Goal: Navigation & Orientation: Find specific page/section

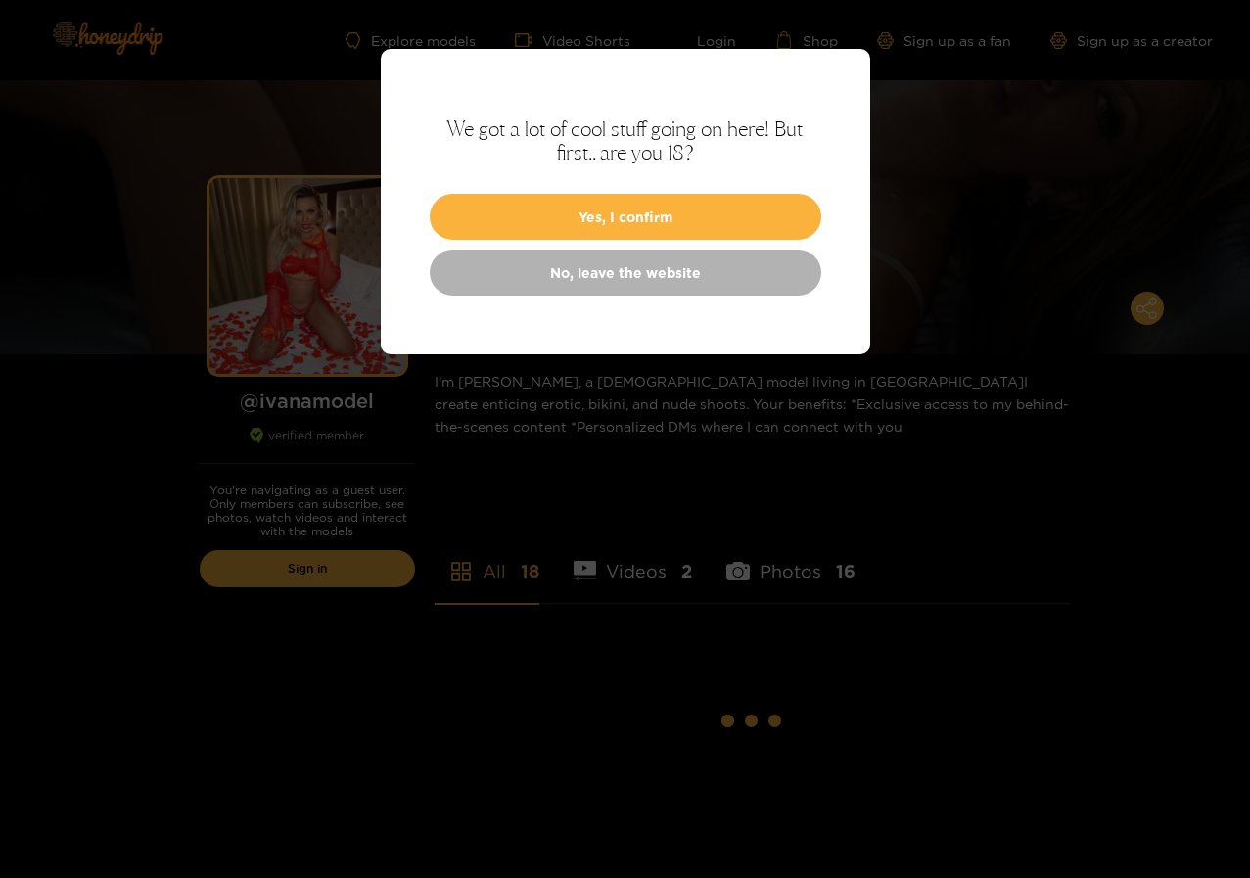
click at [320, 325] on div at bounding box center [625, 439] width 1250 height 878
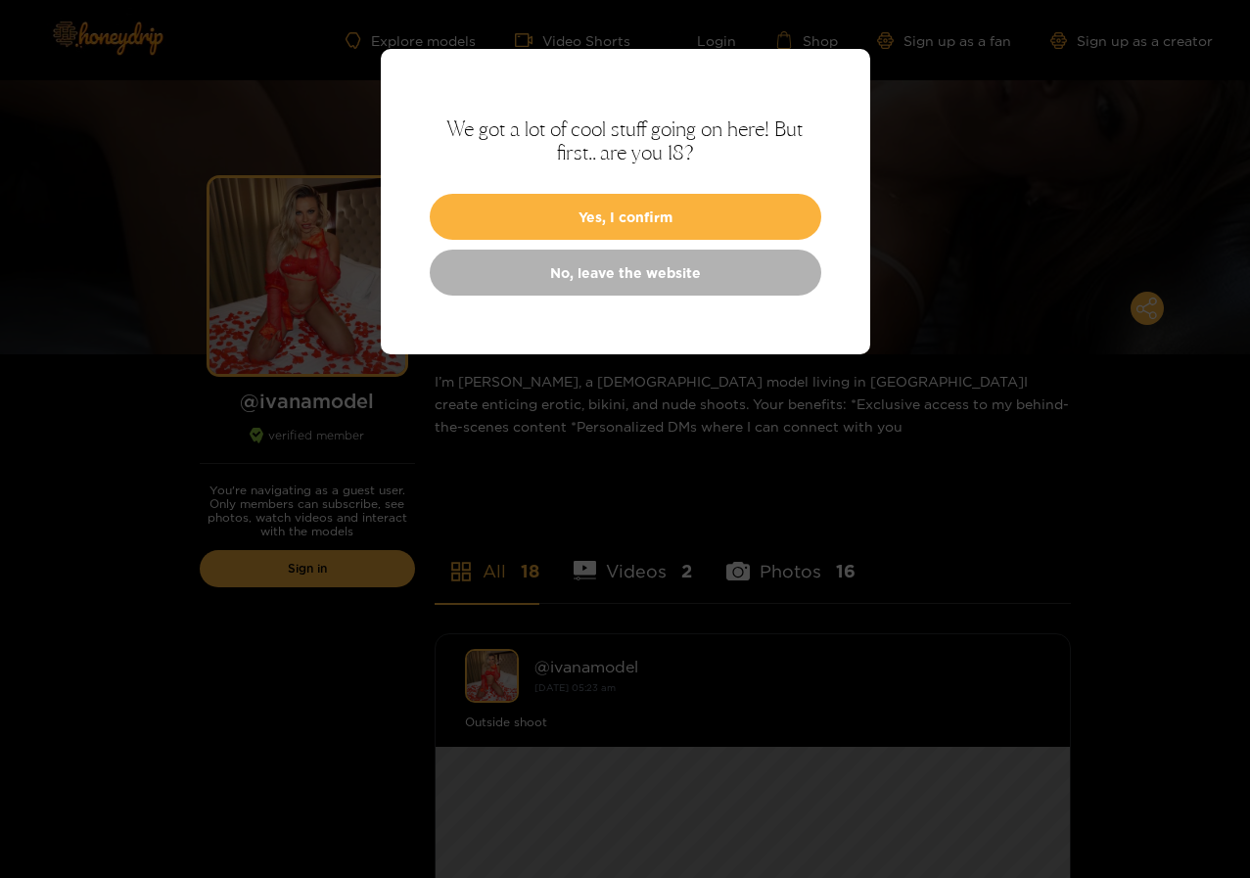
click at [305, 358] on div at bounding box center [625, 439] width 1250 height 878
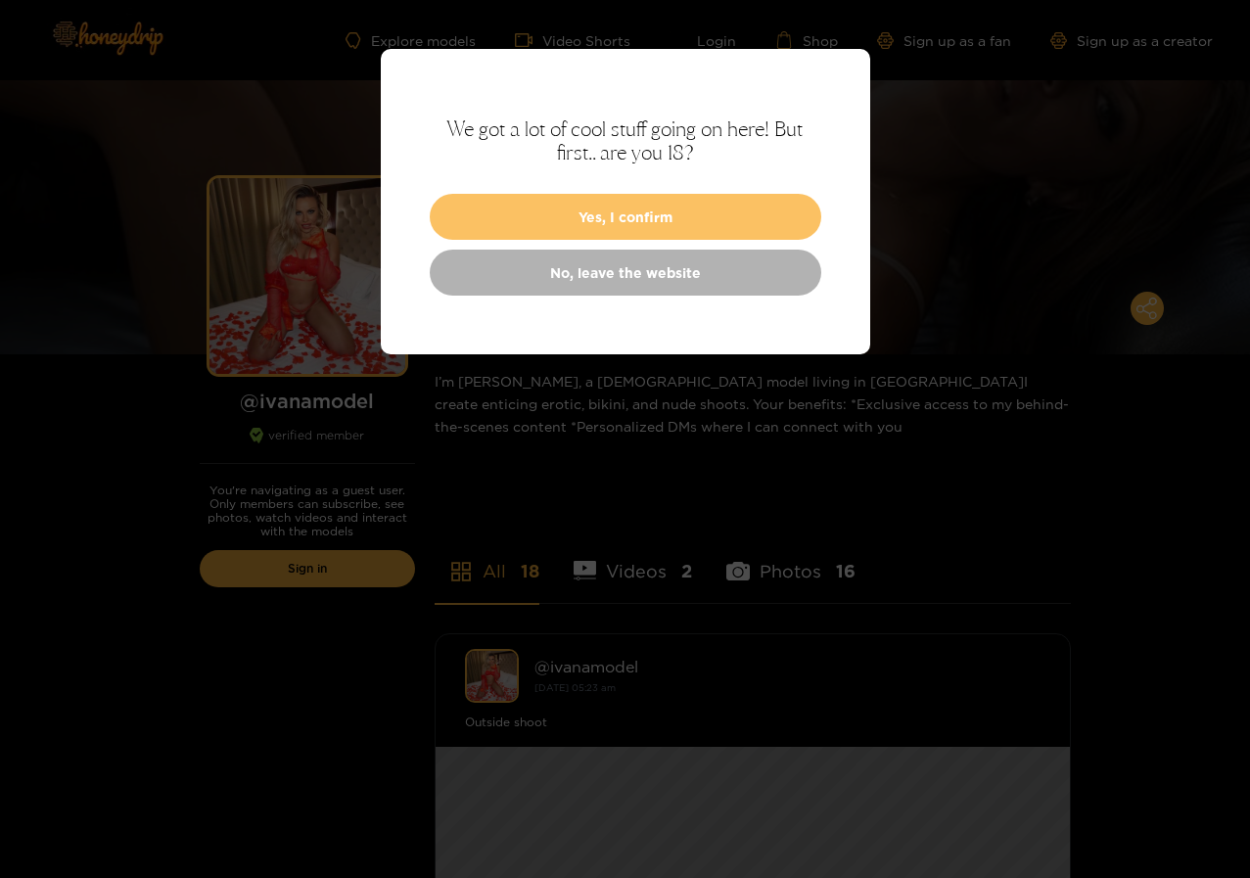
click at [636, 220] on button "Yes, I confirm" at bounding box center [626, 217] width 392 height 46
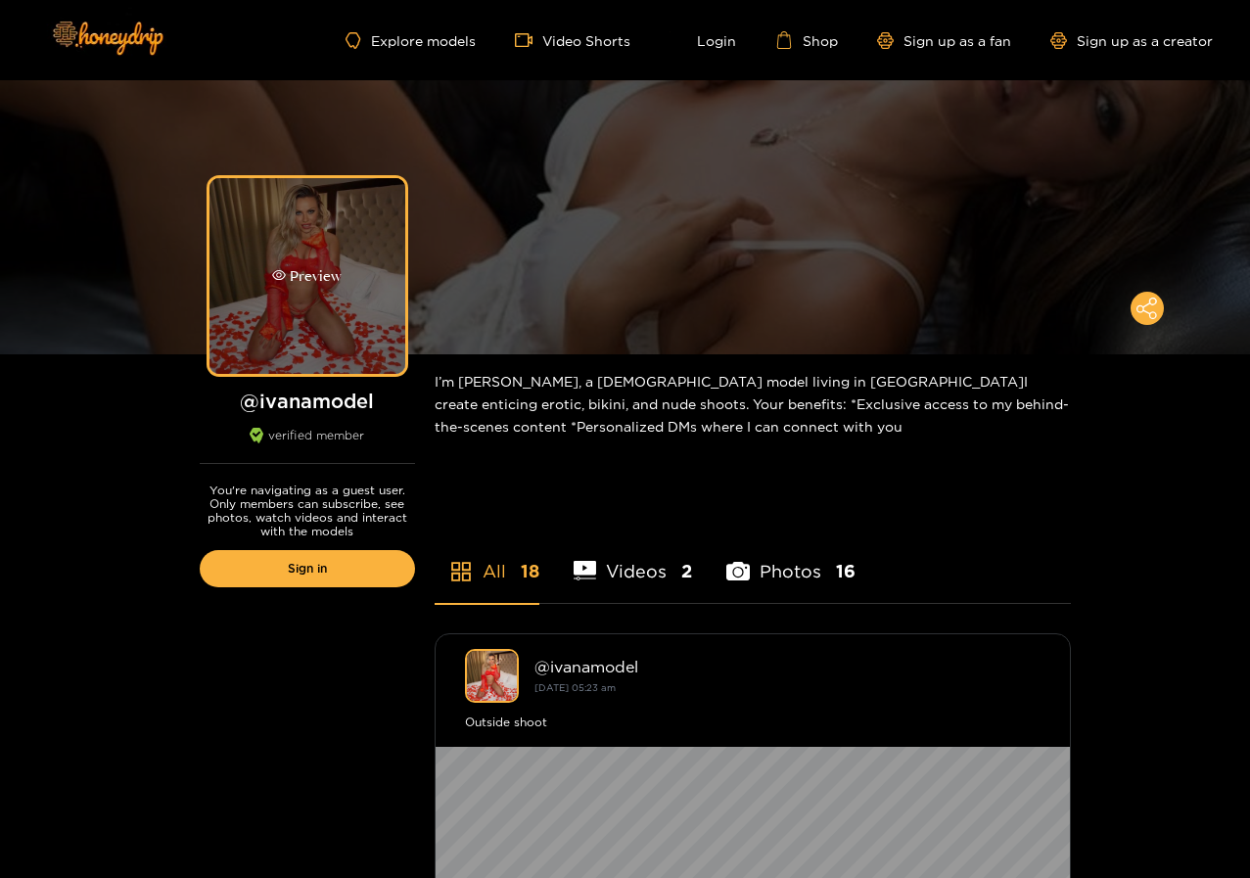
click at [275, 279] on icon "eye" at bounding box center [279, 275] width 14 height 14
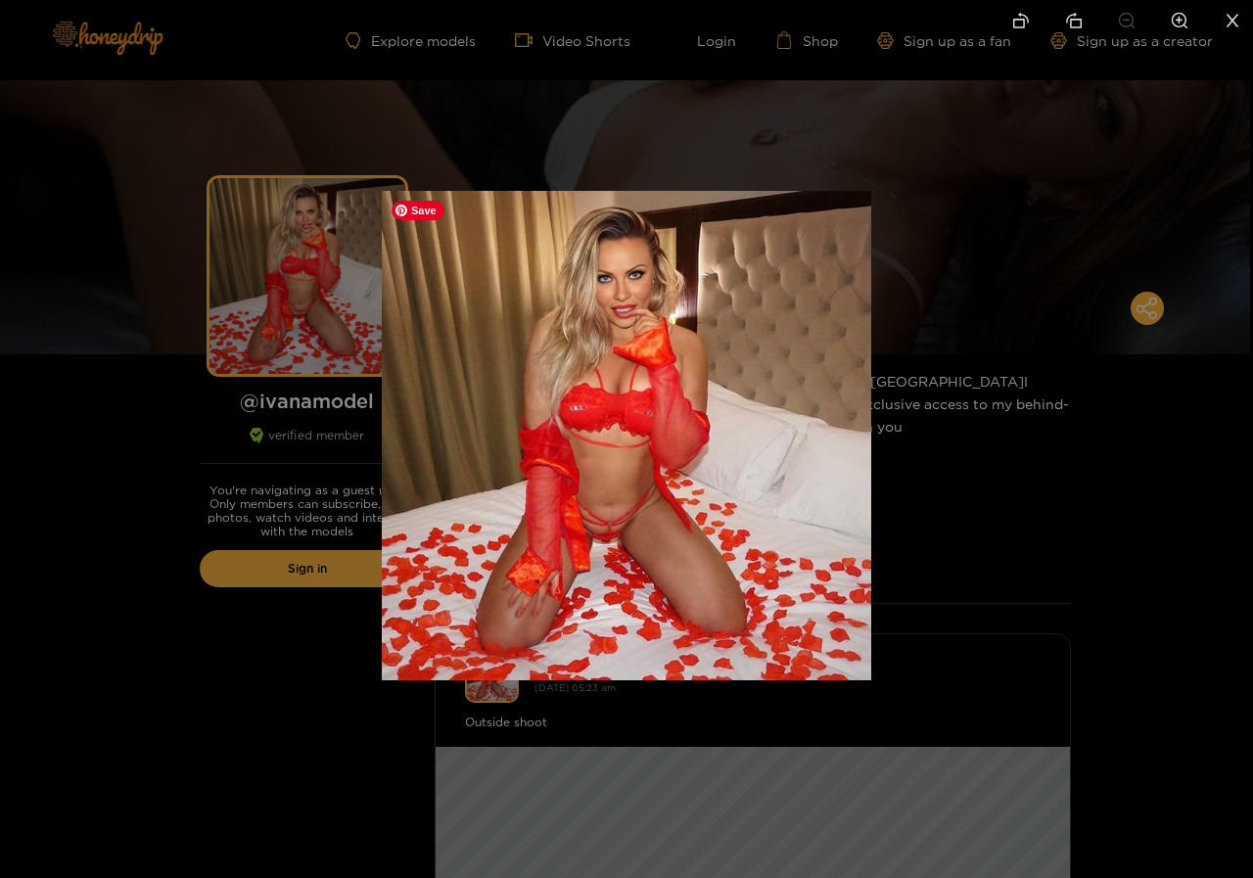
click at [732, 476] on img at bounding box center [626, 435] width 489 height 489
click at [613, 43] on ul at bounding box center [626, 22] width 1253 height 44
click at [1238, 20] on icon "close" at bounding box center [1233, 21] width 18 height 18
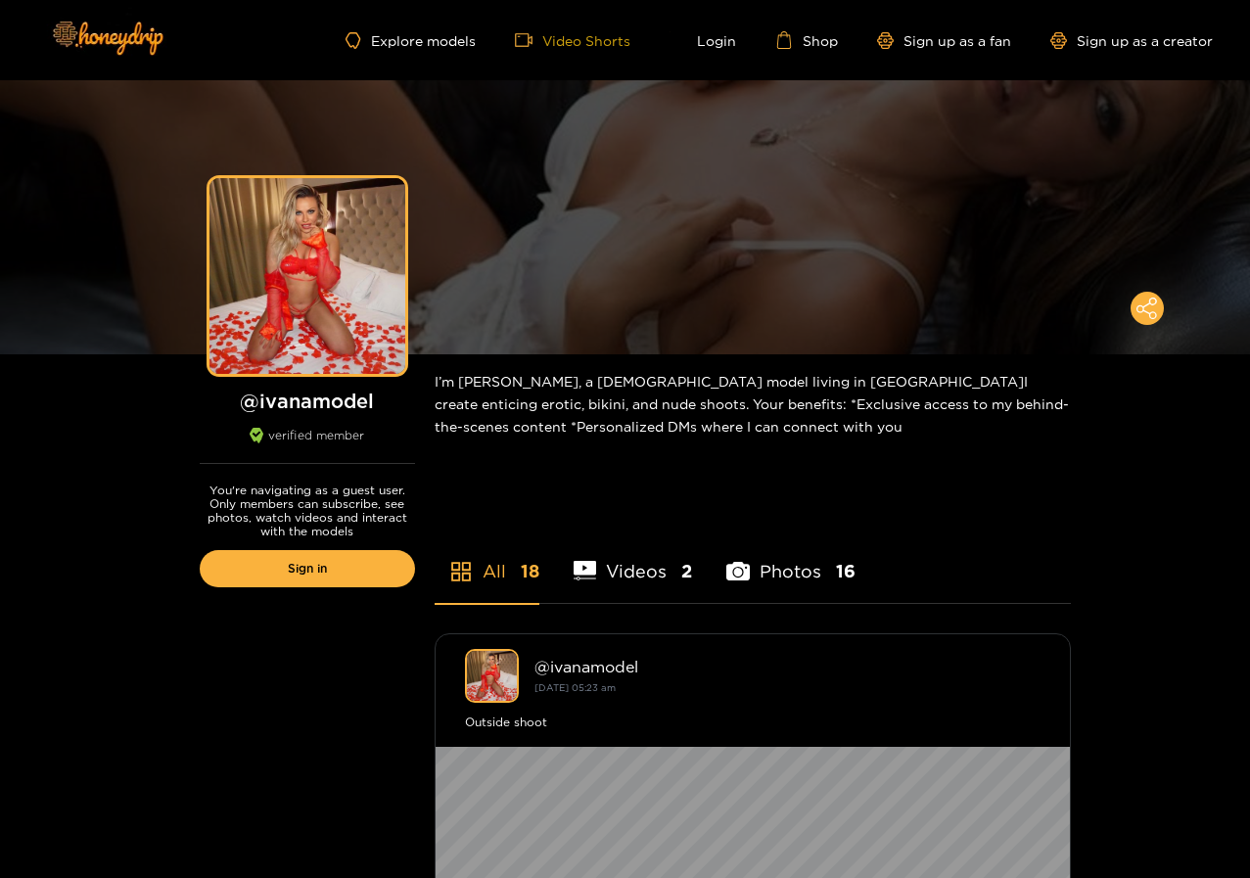
click at [572, 43] on link "Video Shorts" at bounding box center [573, 40] width 116 height 18
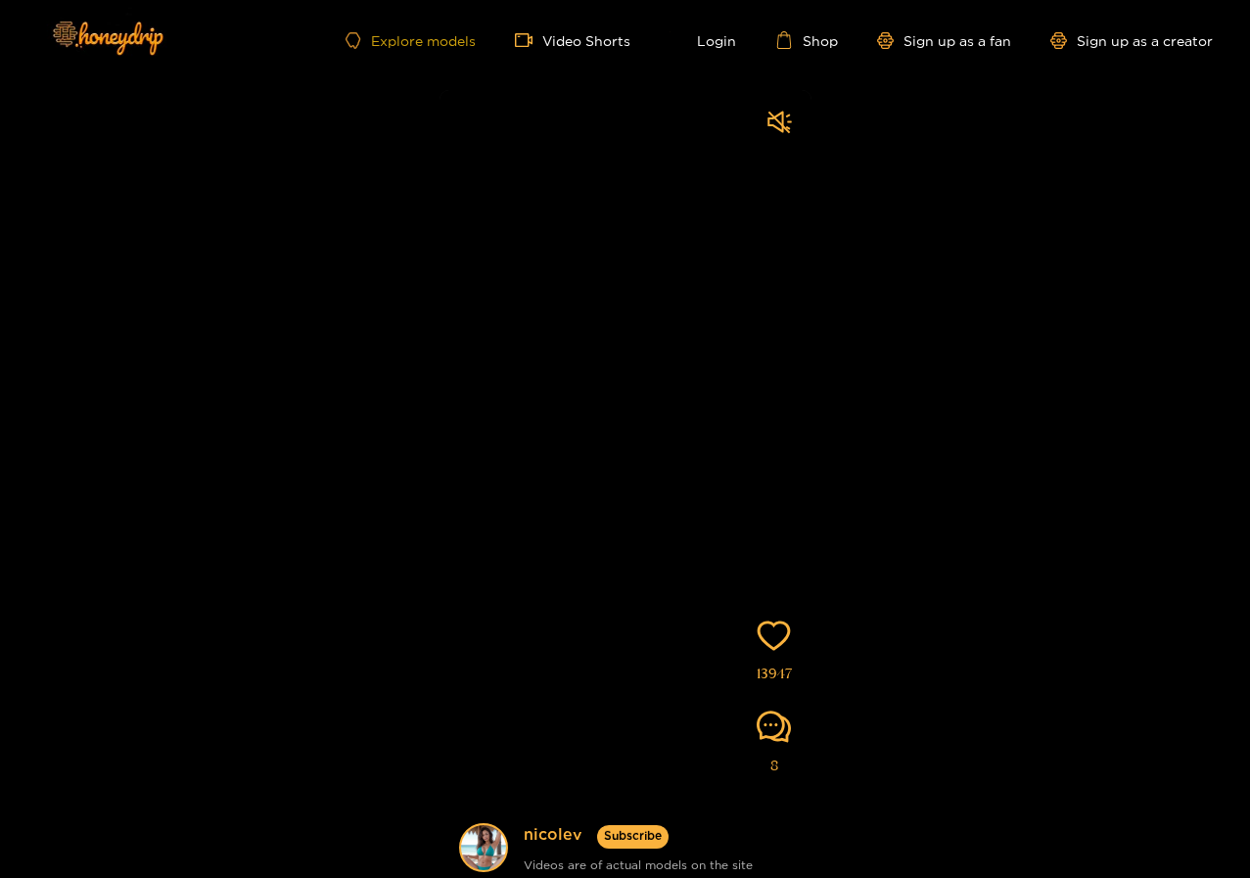
click at [411, 39] on link "Explore models" at bounding box center [410, 40] width 129 height 17
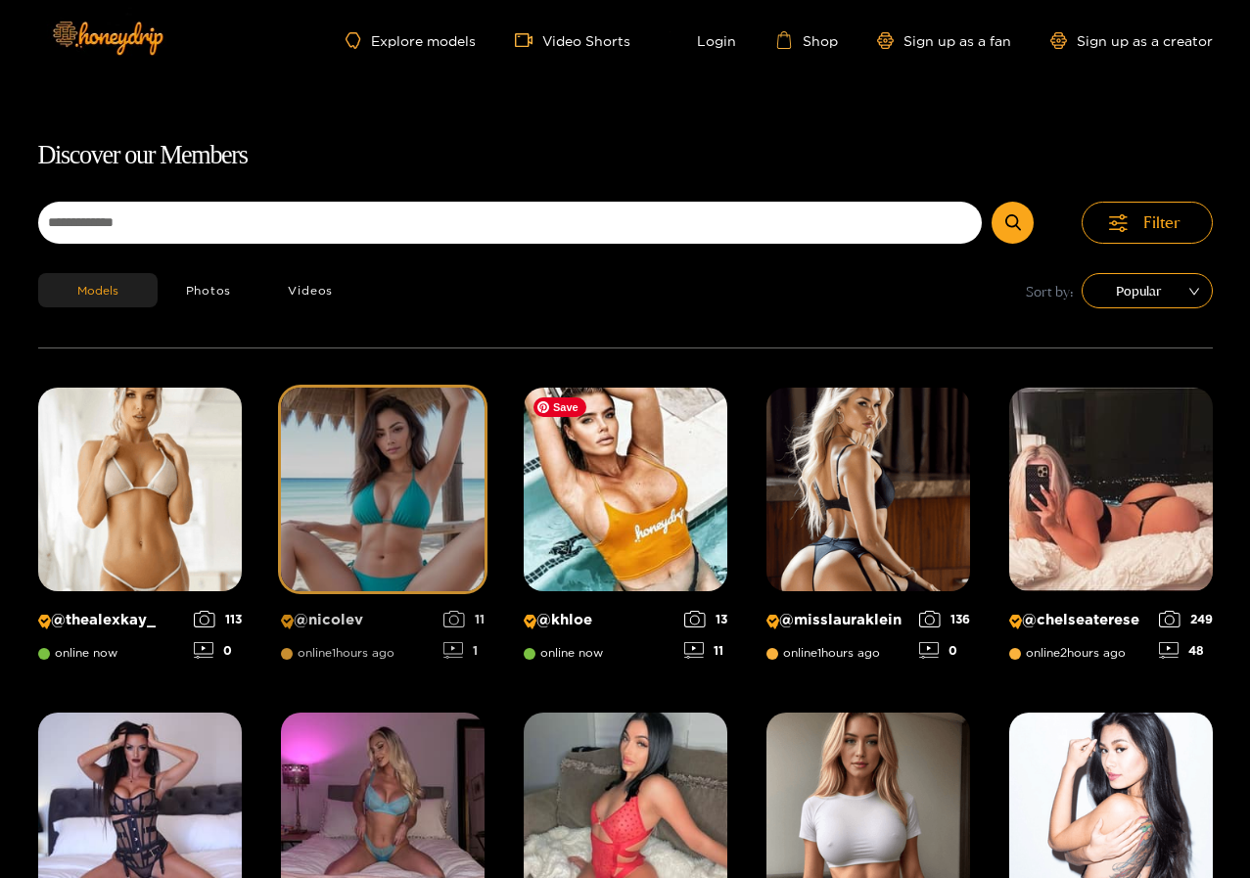
scroll to position [125, 0]
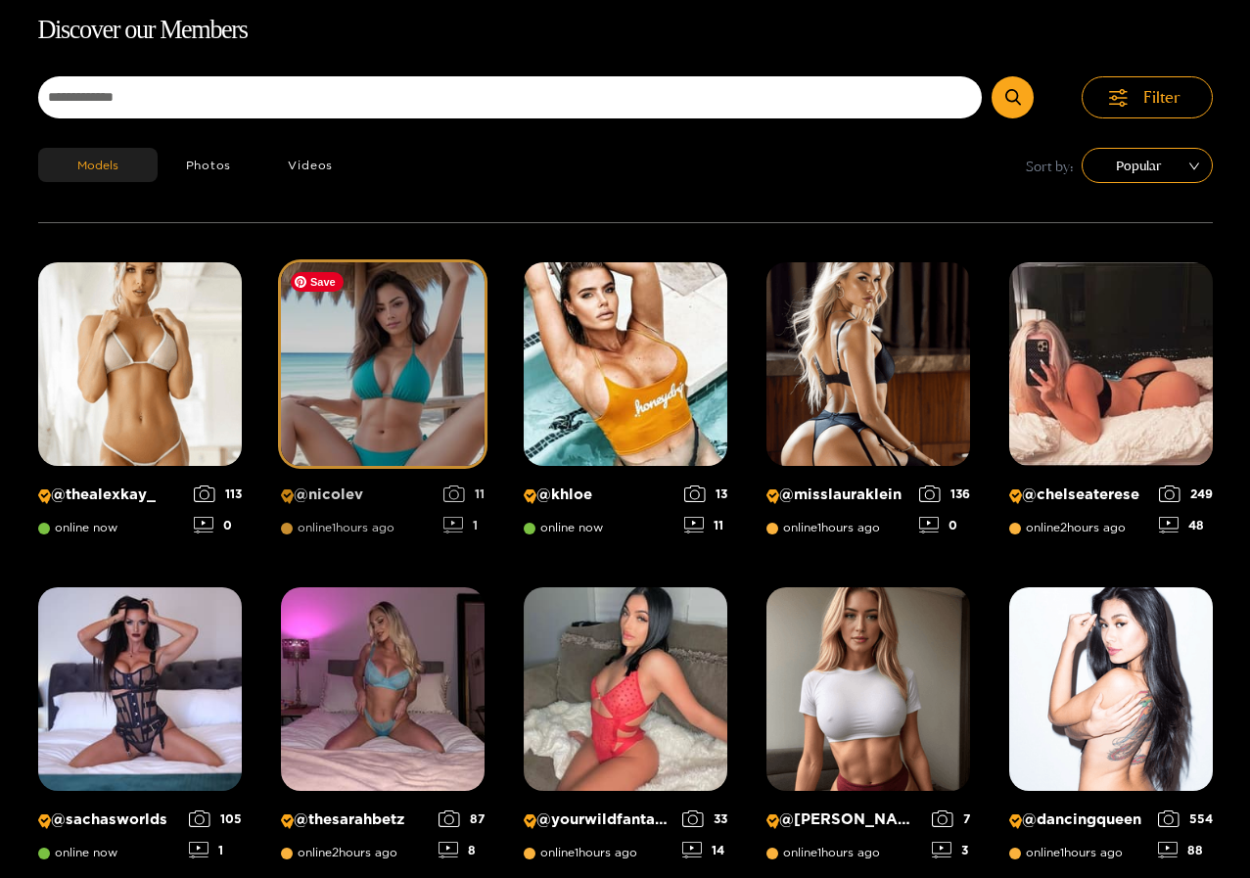
click at [403, 378] on img at bounding box center [383, 364] width 204 height 204
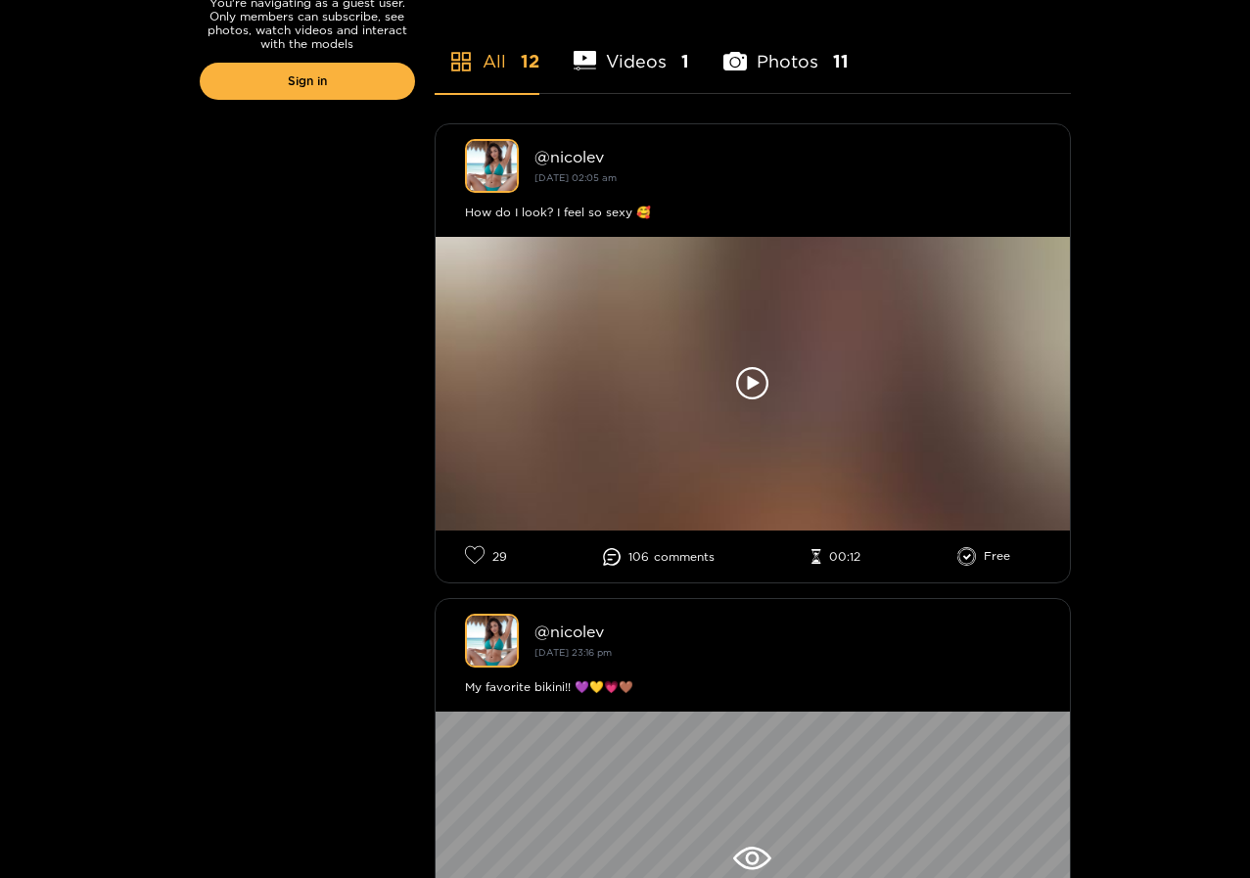
scroll to position [489, 0]
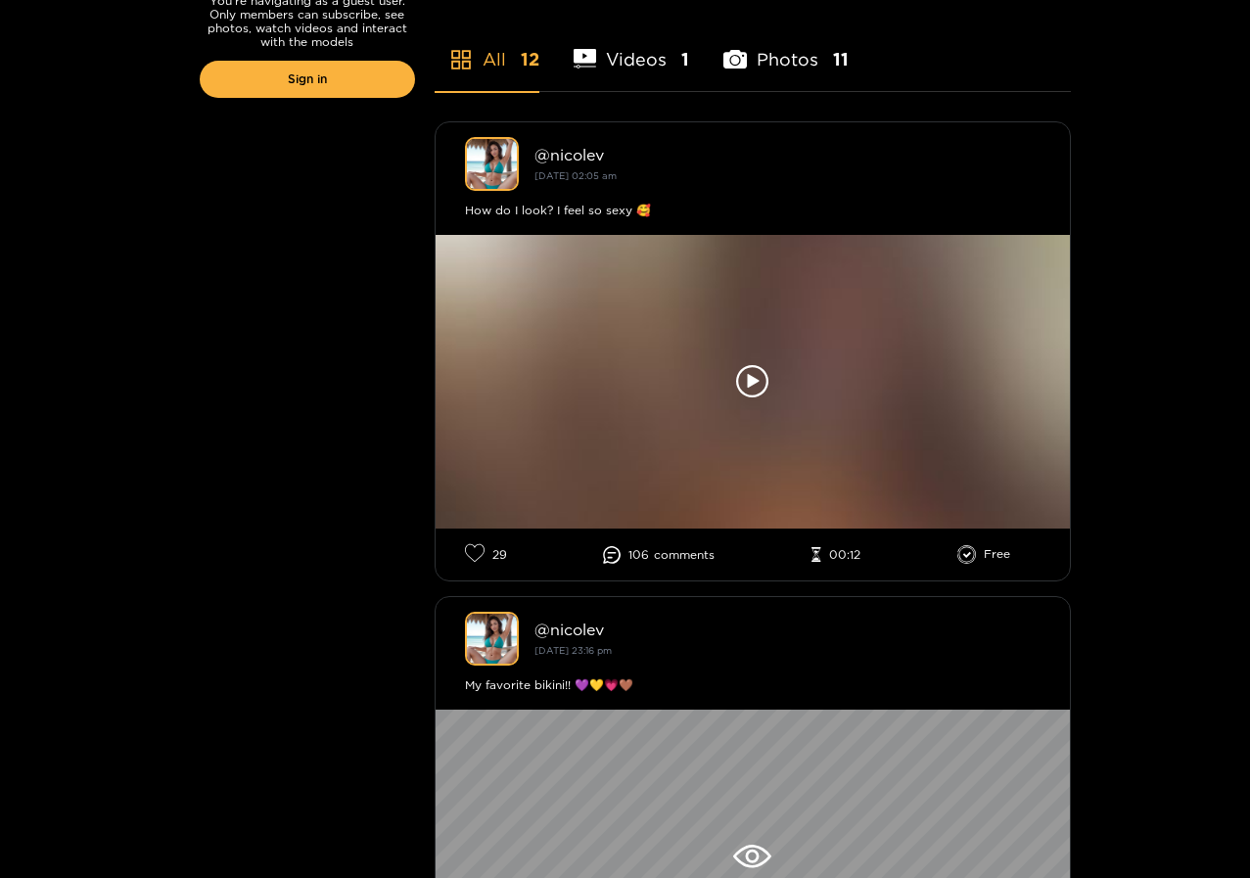
click at [736, 55] on icon at bounding box center [734, 59] width 23 height 19
